Goal: Task Accomplishment & Management: Manage account settings

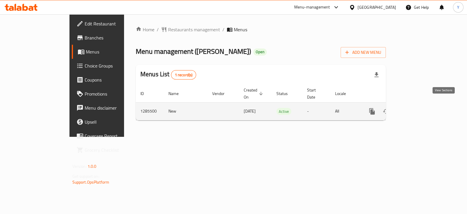
click at [418, 108] on icon "enhanced table" at bounding box center [414, 111] width 7 height 7
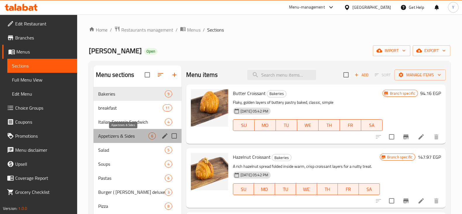
click at [145, 139] on span "Appetizers & Sides" at bounding box center [123, 135] width 50 height 7
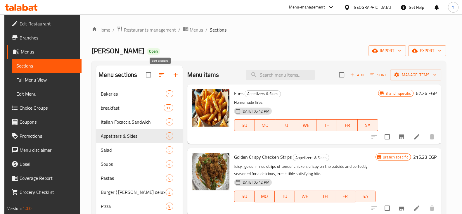
click at [162, 73] on icon "button" at bounding box center [161, 75] width 5 height 4
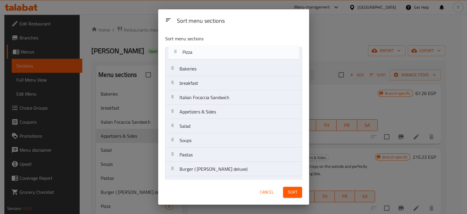
drag, startPoint x: 214, startPoint y: 170, endPoint x: 217, endPoint y: 51, distance: 118.3
click at [217, 51] on nav "Bakeries breakfast Italian Focaccia Sandwich Appetizers & Sides Salad Soups Pas…" at bounding box center [233, 204] width 137 height 315
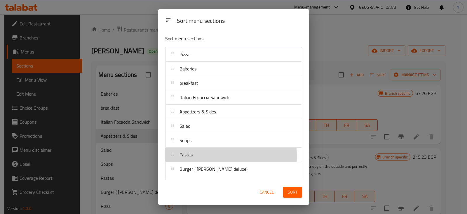
scroll to position [1, 0]
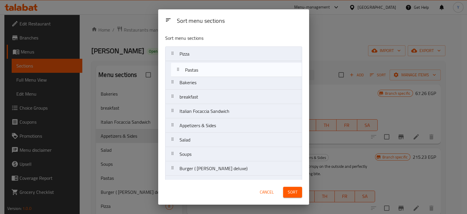
drag, startPoint x: 199, startPoint y: 155, endPoint x: 204, endPoint y: 66, distance: 89.8
click at [204, 66] on nav "Pizza Bakeries breakfast Italian Focaccia Sandwich Appetizers & Sides Salad Sou…" at bounding box center [233, 203] width 137 height 315
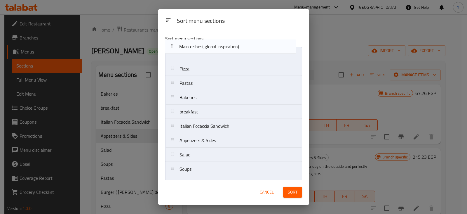
scroll to position [0, 0]
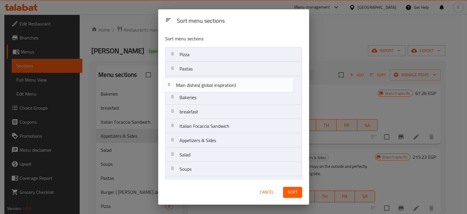
drag, startPoint x: 213, startPoint y: 109, endPoint x: 210, endPoint y: 82, distance: 27.4
click at [210, 82] on nav "Pizza Pastas Bakeries breakfast Italian Focaccia Sandwich Appetizers & Sides Sa…" at bounding box center [233, 204] width 137 height 315
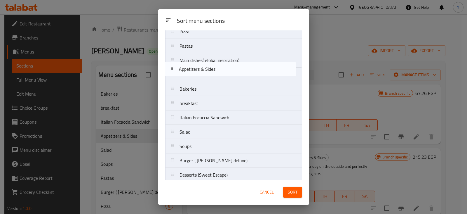
scroll to position [22, 0]
drag, startPoint x: 201, startPoint y: 100, endPoint x: 202, endPoint y: 68, distance: 32.1
click at [202, 68] on nav "Pizza Pastas Main dishes( global inspiration) Bakeries breakfast Italian Focacc…" at bounding box center [233, 182] width 137 height 315
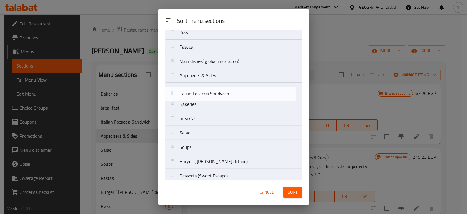
drag, startPoint x: 194, startPoint y: 119, endPoint x: 193, endPoint y: 93, distance: 25.7
click at [193, 93] on nav "Pizza Pastas Main dishes( global inspiration) Appetizers & Sides Bakeries break…" at bounding box center [233, 182] width 137 height 315
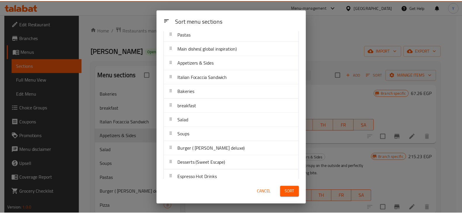
scroll to position [35, 0]
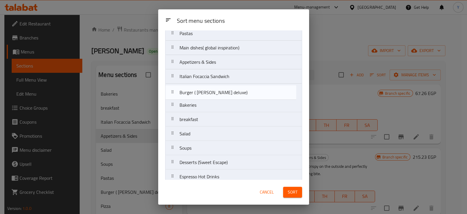
drag, startPoint x: 194, startPoint y: 147, endPoint x: 193, endPoint y: 85, distance: 61.6
click at [193, 85] on nav "Pizza Pastas Main dishes( global inspiration) Appetizers & Sides Italian Focacc…" at bounding box center [233, 169] width 137 height 315
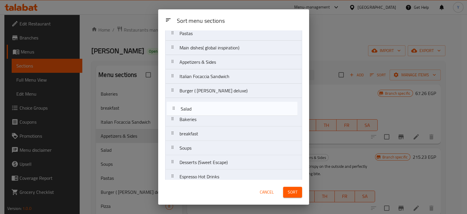
drag, startPoint x: 190, startPoint y: 136, endPoint x: 191, endPoint y: 110, distance: 25.7
click at [191, 110] on nav "Pizza Pastas Main dishes( global inspiration) Appetizers & Sides Italian Focacc…" at bounding box center [233, 169] width 137 height 315
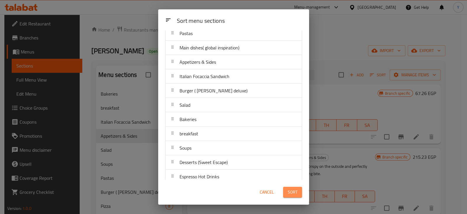
click at [294, 190] on span "Sort" at bounding box center [293, 191] width 10 height 7
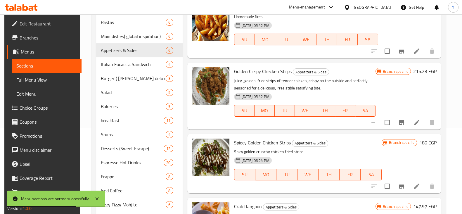
scroll to position [200, 0]
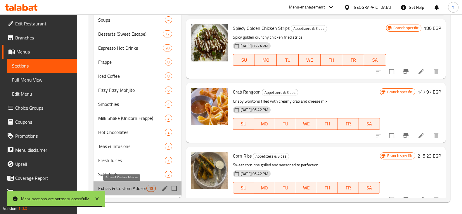
click at [138, 187] on span "Extras & Custom Add-ons" at bounding box center [122, 188] width 48 height 7
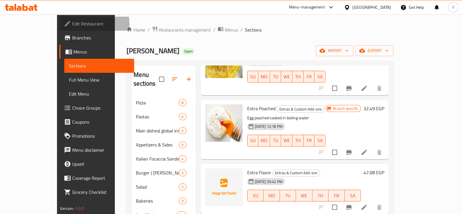
click at [72, 24] on span "Edit Restaurant" at bounding box center [100, 23] width 57 height 7
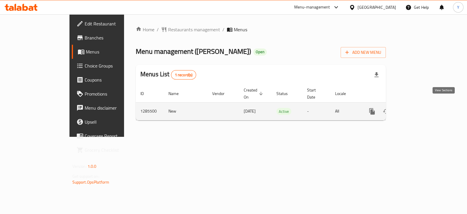
click at [418, 108] on icon "enhanced table" at bounding box center [414, 111] width 7 height 7
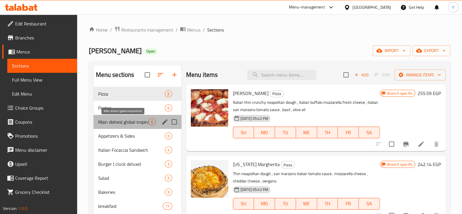
click at [139, 119] on span "Main dishes( global inspiration)" at bounding box center [123, 121] width 50 height 7
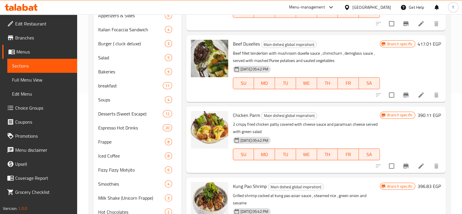
scroll to position [133, 0]
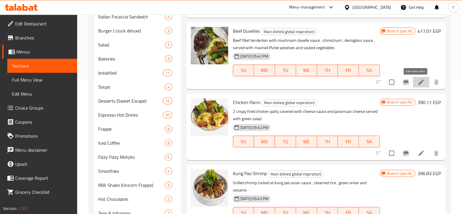
click at [418, 82] on icon at bounding box center [420, 81] width 5 height 5
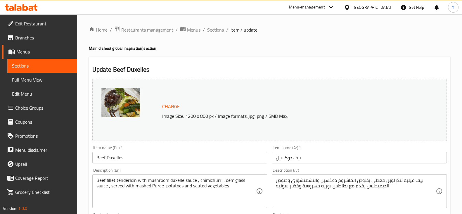
click at [215, 30] on span "Sections" at bounding box center [215, 29] width 17 height 7
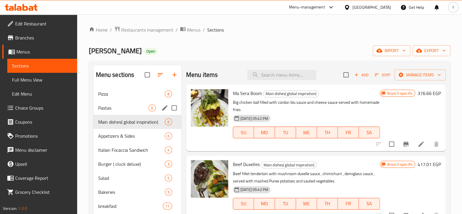
click at [123, 102] on div "Pastas 6" at bounding box center [137, 108] width 88 height 14
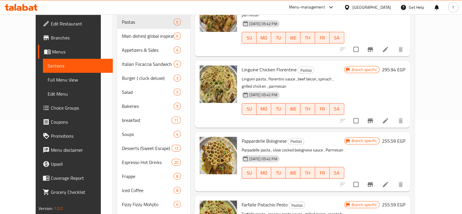
scroll to position [118, 0]
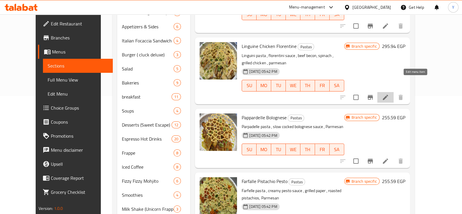
click at [389, 94] on icon at bounding box center [385, 97] width 7 height 7
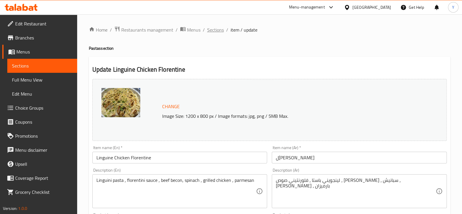
click at [215, 30] on span "Sections" at bounding box center [215, 29] width 17 height 7
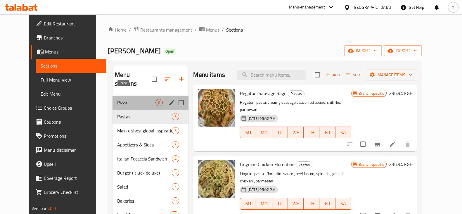
click at [119, 99] on span "Pizza" at bounding box center [136, 102] width 38 height 7
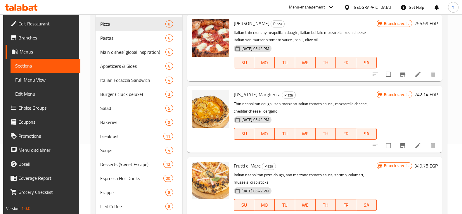
scroll to position [99, 0]
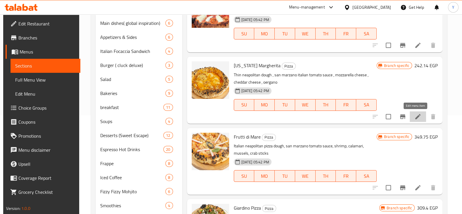
click at [414, 117] on icon at bounding box center [417, 116] width 7 height 7
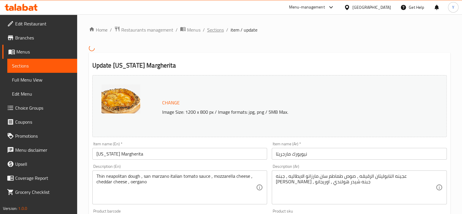
click at [214, 32] on span "Sections" at bounding box center [215, 29] width 17 height 7
